Goal: Task Accomplishment & Management: Use online tool/utility

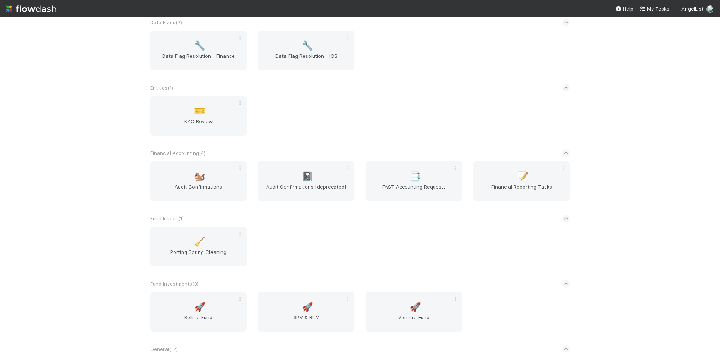
scroll to position [302, 0]
click at [521, 179] on span "📝" at bounding box center [522, 175] width 11 height 10
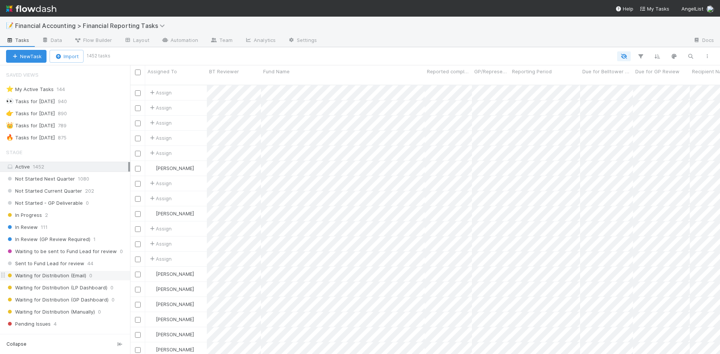
scroll to position [151, 0]
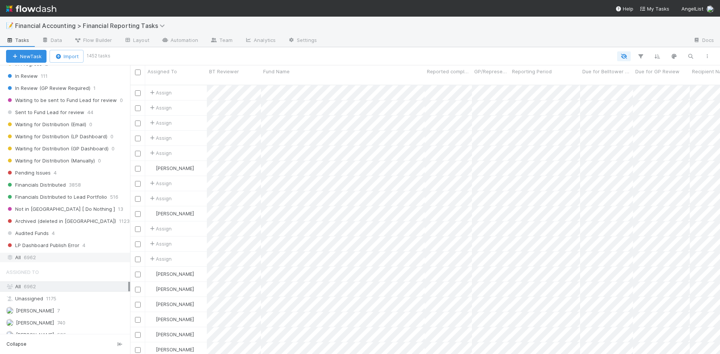
click at [42, 257] on div "All 6962" at bounding box center [67, 257] width 122 height 9
click at [645, 55] on button "button" at bounding box center [640, 56] width 14 height 10
click at [638, 58] on div "Loading..." at bounding box center [360, 177] width 720 height 354
click at [638, 58] on icon "button" at bounding box center [640, 56] width 8 height 7
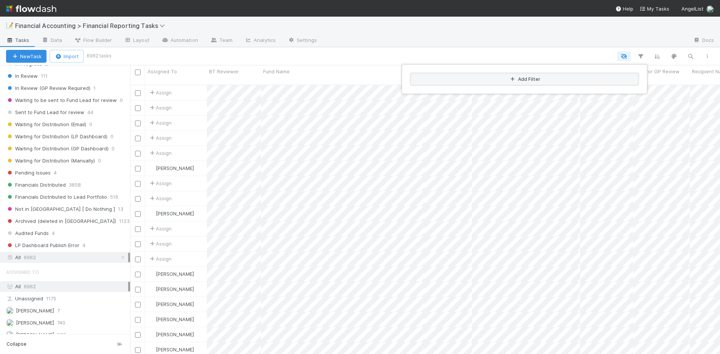
click at [529, 77] on button "Add Filter" at bounding box center [524, 79] width 227 height 11
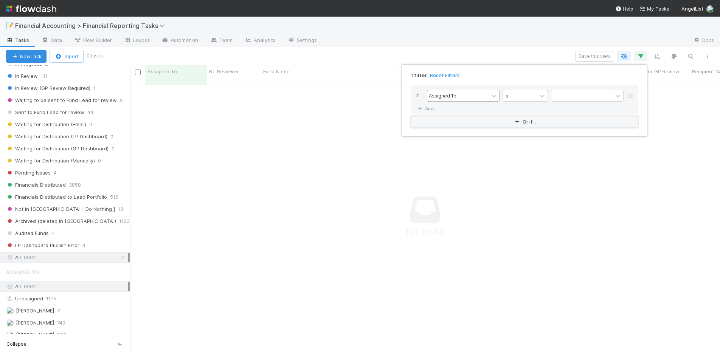
scroll to position [264, 584]
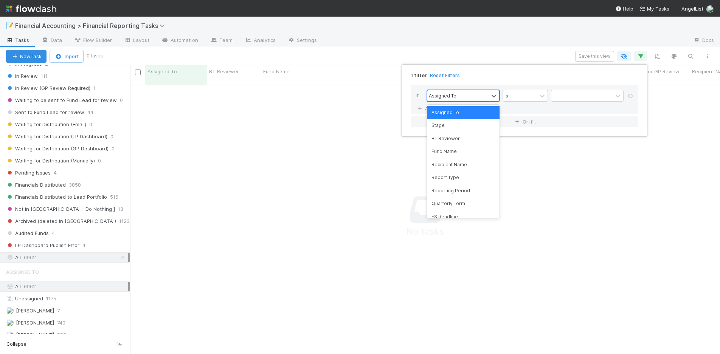
click at [482, 97] on div "Assigned To" at bounding box center [457, 95] width 61 height 11
click at [457, 189] on div "Reporting Period" at bounding box center [463, 190] width 73 height 13
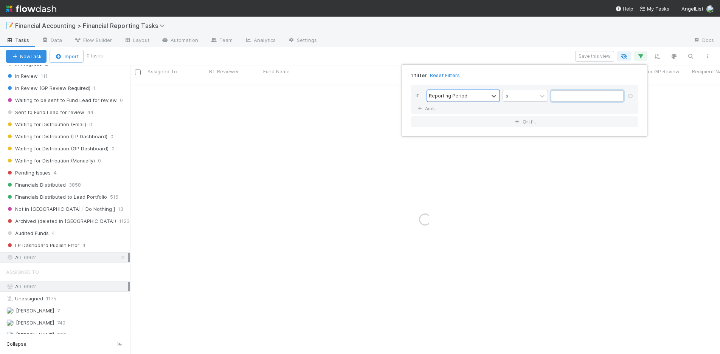
click at [562, 95] on input "text" at bounding box center [587, 95] width 73 height 11
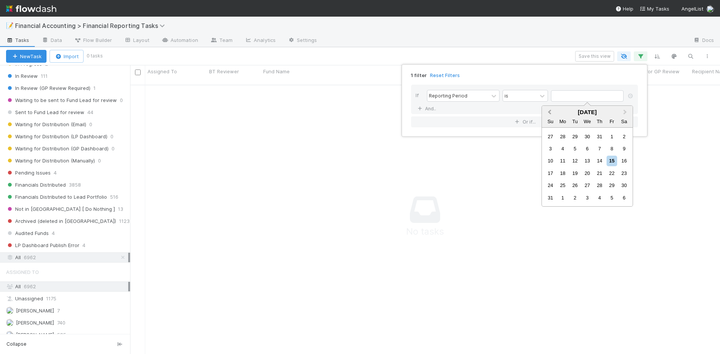
click at [549, 112] on span "Previous Month" at bounding box center [549, 112] width 0 height 9
click at [560, 186] on div "30" at bounding box center [562, 185] width 10 height 10
type input "06/30/2025"
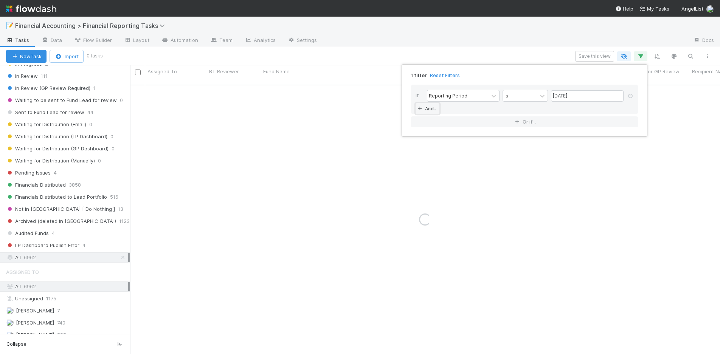
click at [432, 110] on link "And.." at bounding box center [427, 108] width 24 height 11
click at [494, 61] on div "2 filters Reset Filters If Reporting Period is 06/30/2025 and Assigned To is An…" at bounding box center [360, 177] width 720 height 354
click at [691, 59] on div "2 filters Reset Filters If Reporting Period is 06/30/2025 and Assigned To is An…" at bounding box center [360, 177] width 720 height 354
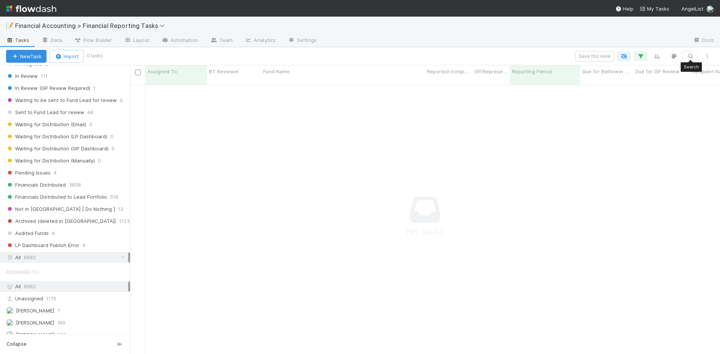
click at [691, 59] on icon "button" at bounding box center [690, 56] width 8 height 7
type input "HMC Needles"
click at [528, 53] on div "Save this view" at bounding box center [408, 56] width 614 height 11
click at [641, 56] on icon "button" at bounding box center [640, 56] width 8 height 7
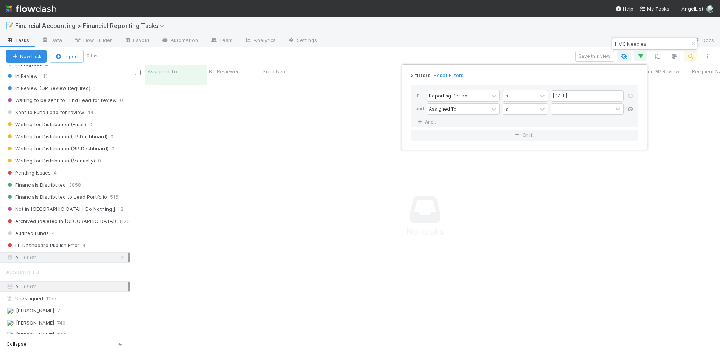
click at [631, 107] on link at bounding box center [630, 109] width 8 height 7
click at [543, 57] on div "1 filter Reset Filters If Reporting Period is 06/30/2025 And.. Or if..." at bounding box center [360, 177] width 720 height 354
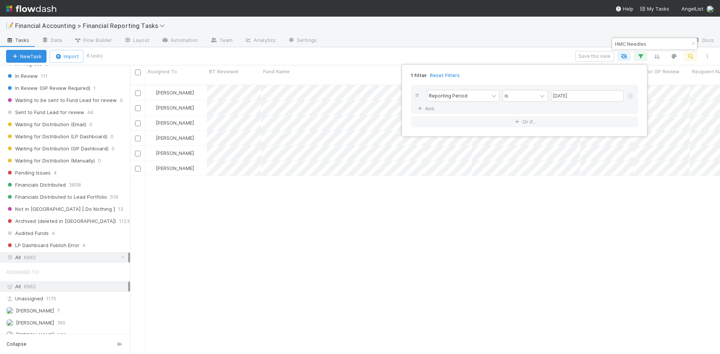
scroll to position [270, 584]
click at [317, 57] on div "1 filter Reset Filters If Reporting Period is 06/30/2025 And.. Or if..." at bounding box center [360, 177] width 720 height 354
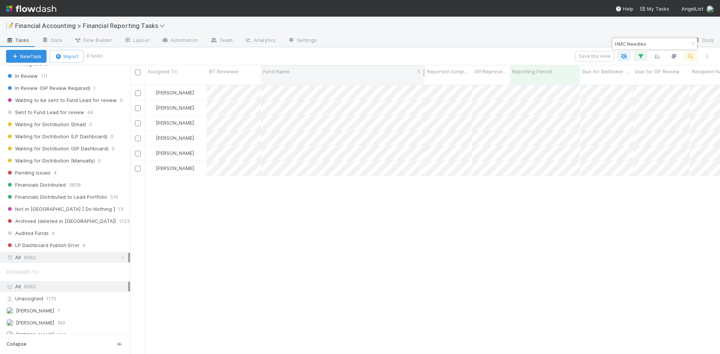
click at [327, 72] on div "Fund Name" at bounding box center [342, 72] width 159 height 8
click at [322, 84] on div "Sort A → Z" at bounding box center [306, 85] width 86 height 11
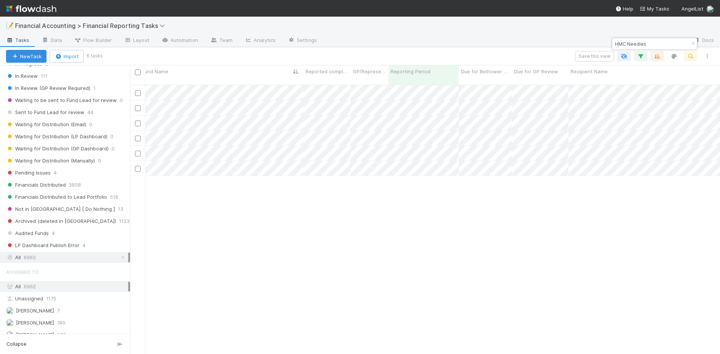
scroll to position [0, 0]
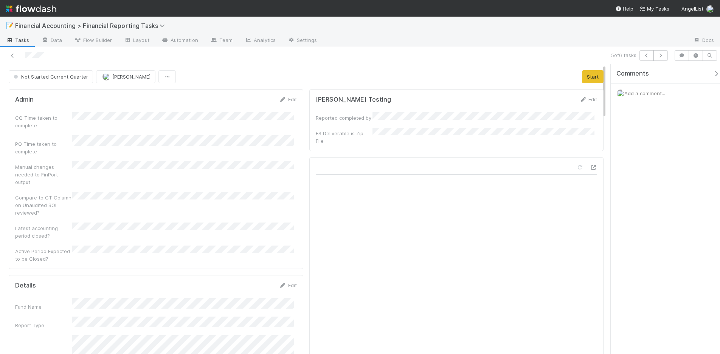
click at [231, 127] on div "CQ Time taken to complete" at bounding box center [156, 120] width 282 height 17
click at [186, 78] on div "Not Started Current Quarter Kevin Fawcett Start" at bounding box center [306, 76] width 595 height 13
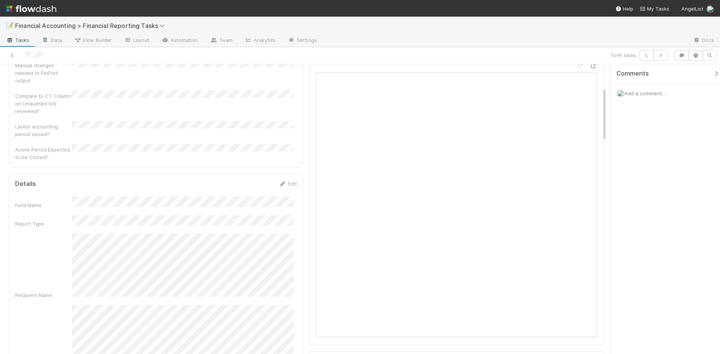
scroll to position [126, 0]
drag, startPoint x: 603, startPoint y: 85, endPoint x: 606, endPoint y: 50, distance: 35.2
click at [606, 51] on div "5 of 6 tasks Not Started Current Quarter Kevin Fawcett Start Admin Edit CQ Time…" at bounding box center [360, 200] width 720 height 307
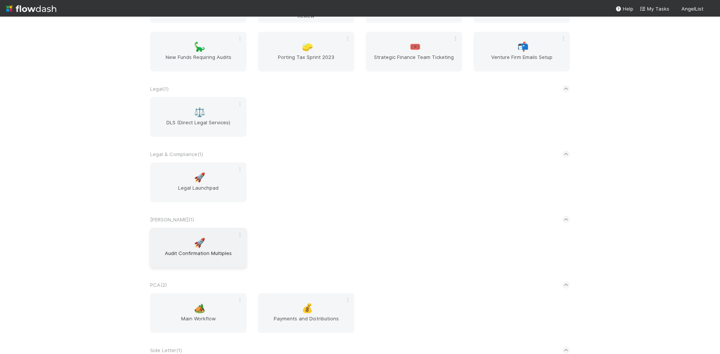
scroll to position [794, 0]
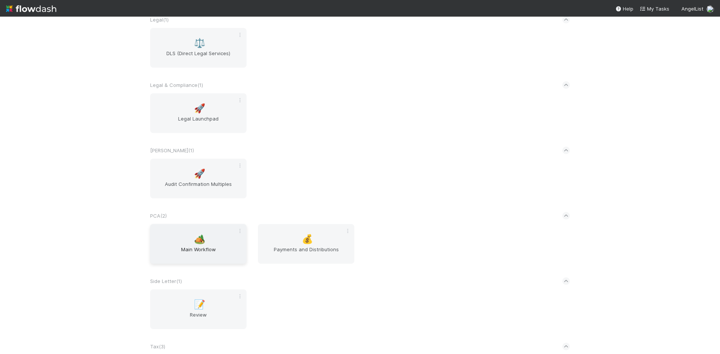
click at [194, 237] on span "🏕️" at bounding box center [199, 239] width 11 height 10
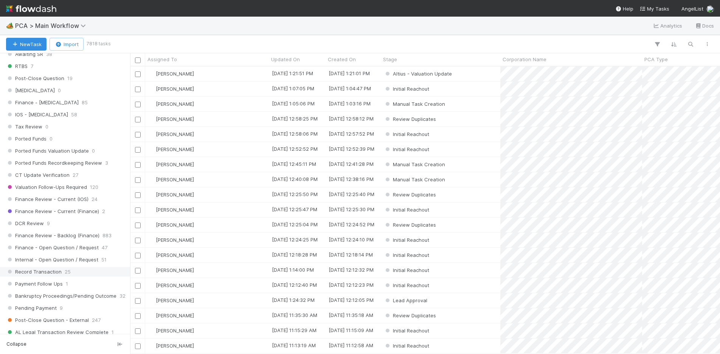
scroll to position [416, 0]
